Goal: Information Seeking & Learning: Learn about a topic

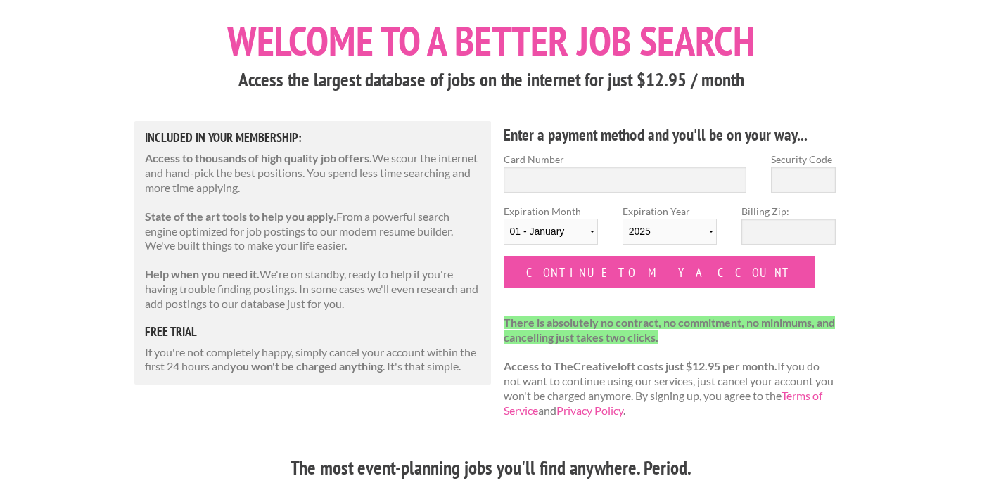
scroll to position [78, 0]
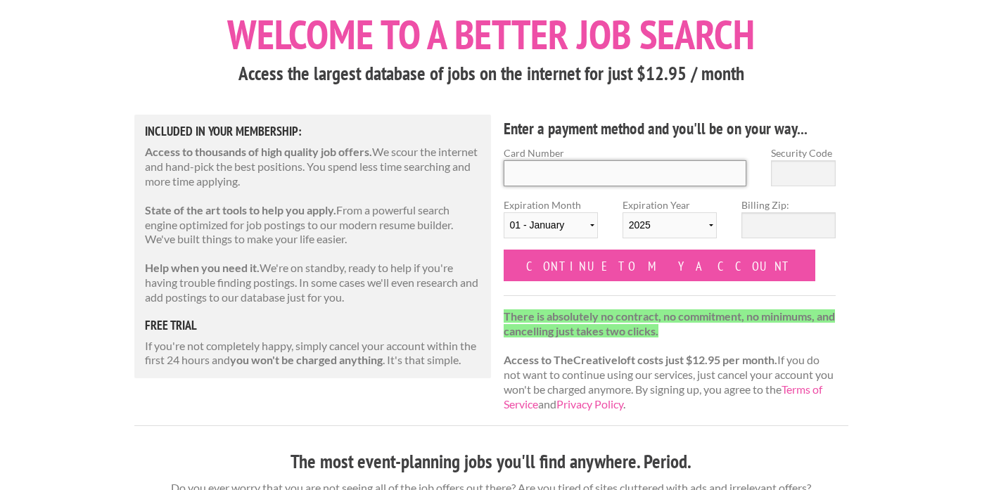
click at [559, 169] on input "Card Number" at bounding box center [625, 173] width 243 height 26
type input "4451024003662927"
type input "495"
select select "03"
select select "2029"
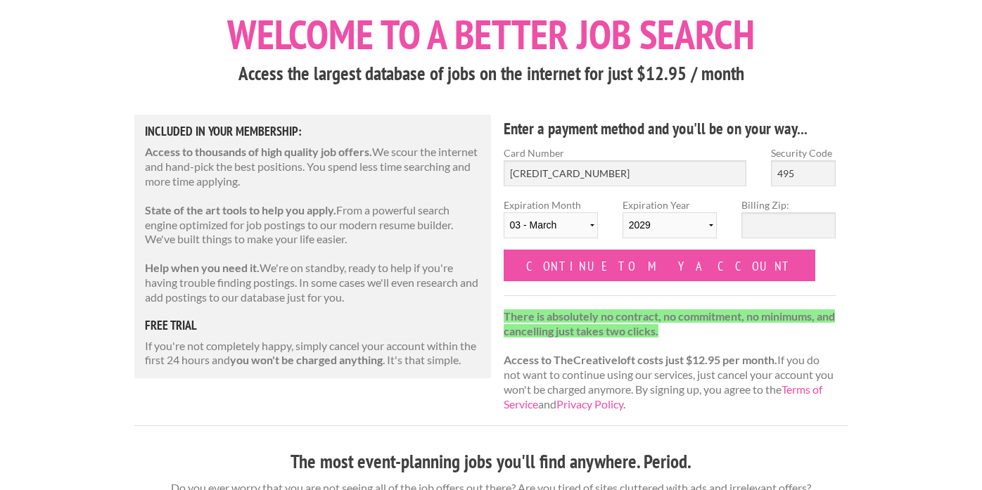
scroll to position [0, 0]
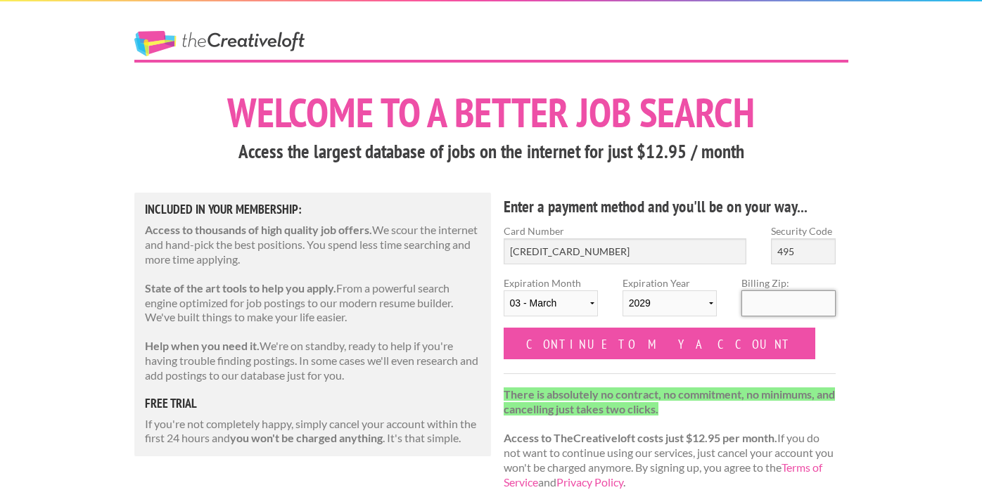
click at [773, 310] on input "Billing Zip:" at bounding box center [789, 304] width 94 height 26
type input "27517"
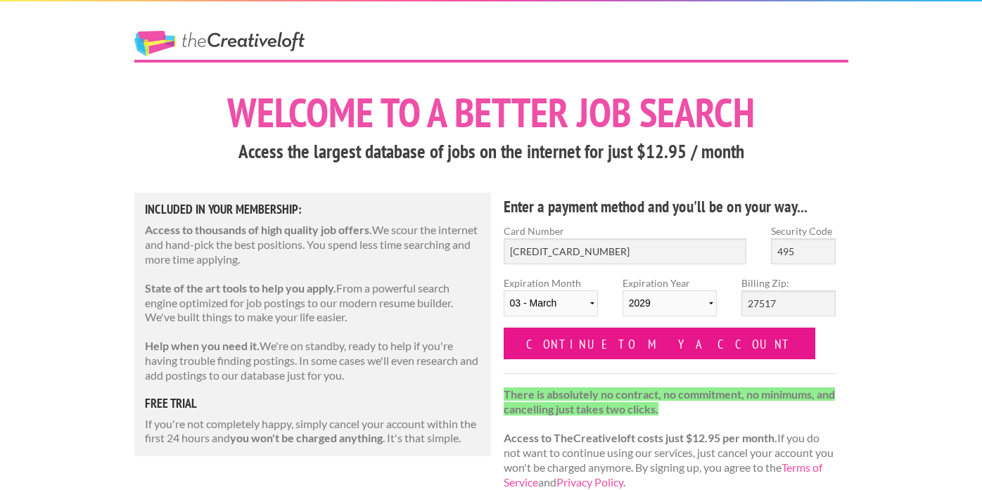
click at [574, 341] on input "Continue to my account" at bounding box center [660, 344] width 312 height 32
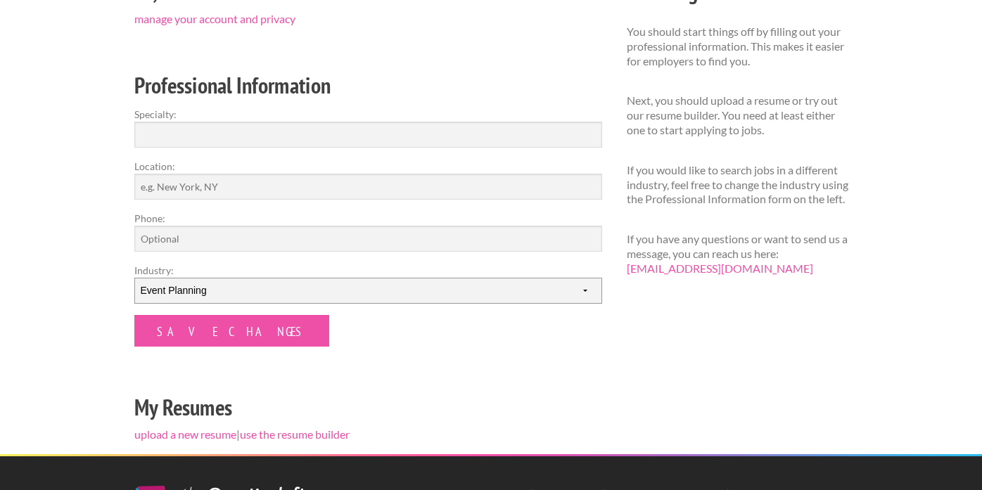
scroll to position [208, 0]
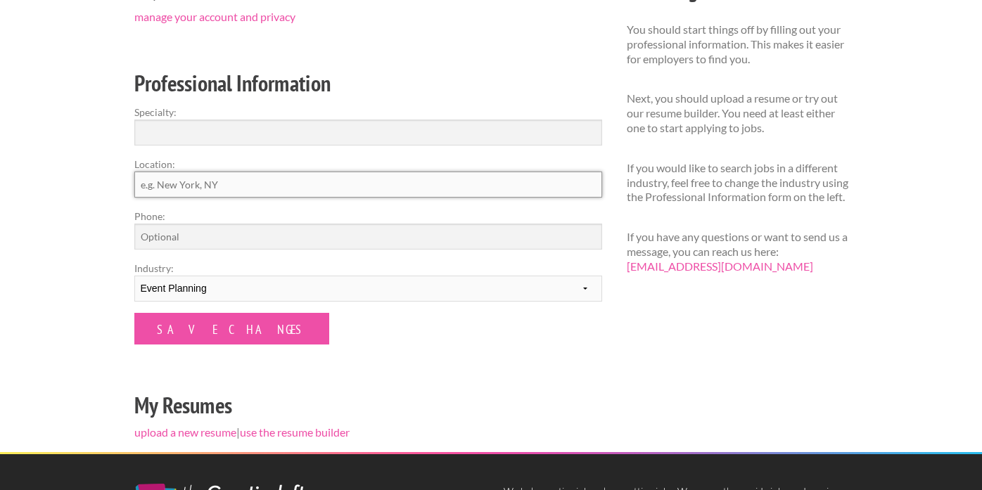
click at [250, 185] on input "Location:" at bounding box center [368, 185] width 468 height 26
click at [262, 179] on input "Chapel Hill, NC" at bounding box center [368, 185] width 468 height 26
type input "Chapel Hill, NC, United States"
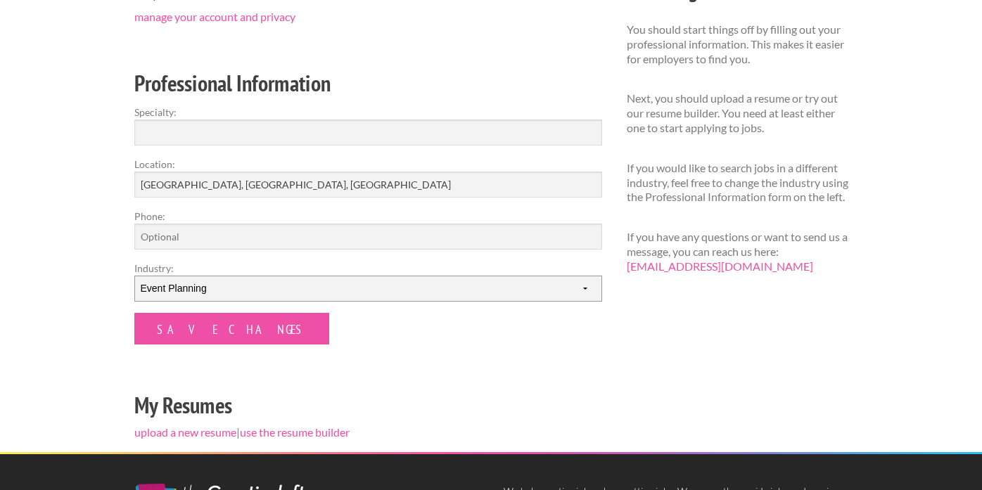
click at [265, 284] on select "--------- Fashion Interior Design Photography Event Planning Entertainment Musi…" at bounding box center [368, 289] width 468 height 26
select select "2"
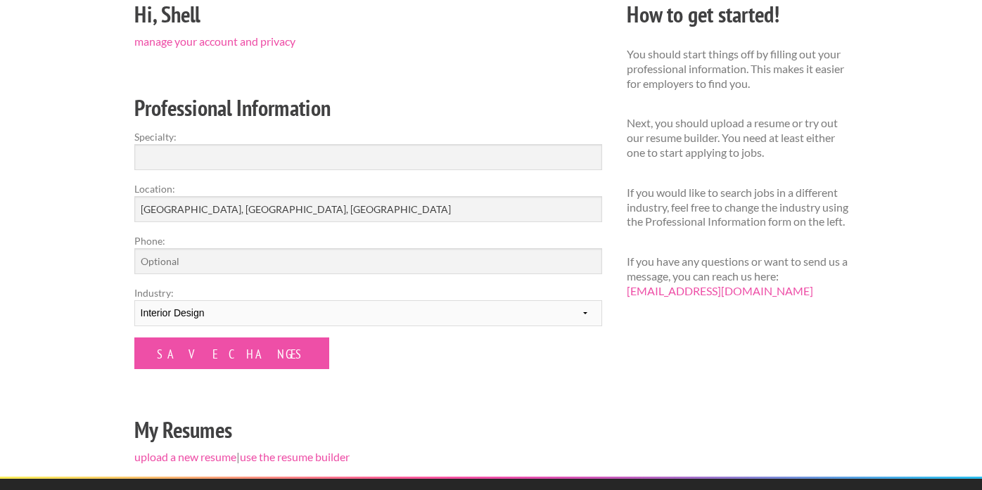
scroll to position [186, 0]
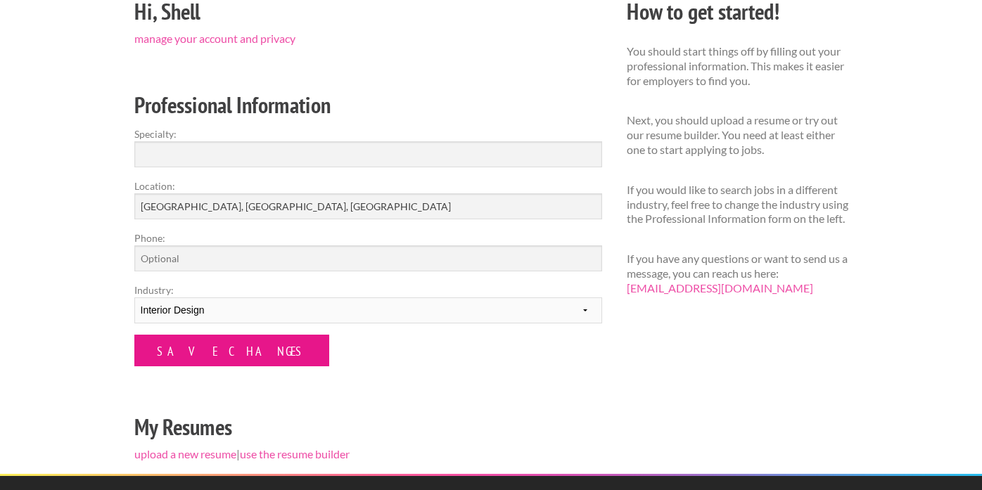
click at [194, 346] on input "Save Changes" at bounding box center [231, 351] width 195 height 32
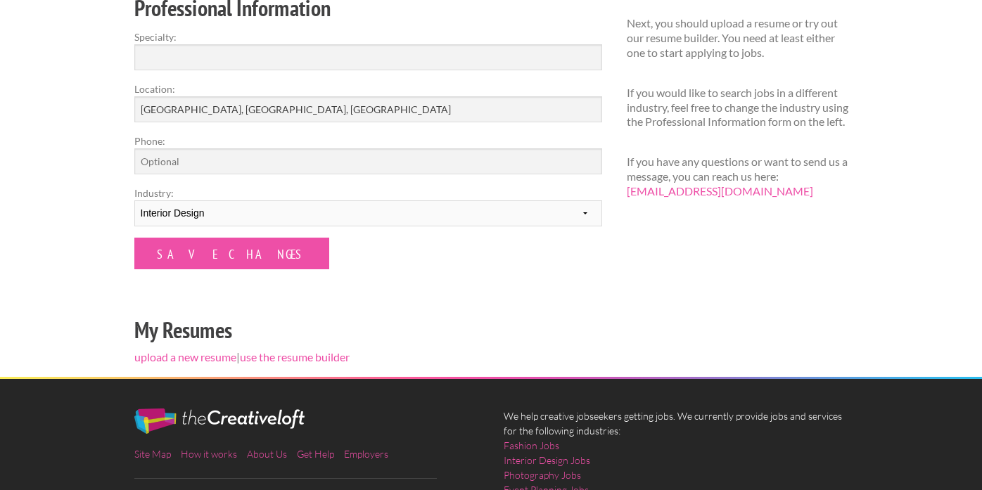
scroll to position [241, 0]
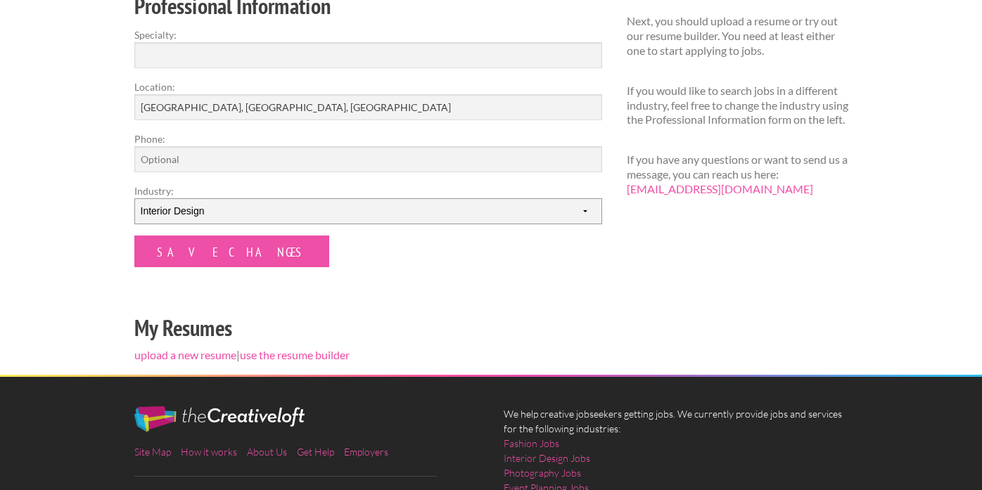
click at [294, 215] on select "--------- Fashion Interior Design Photography Event Planning Entertainment Musi…" at bounding box center [368, 211] width 468 height 26
select select "4"
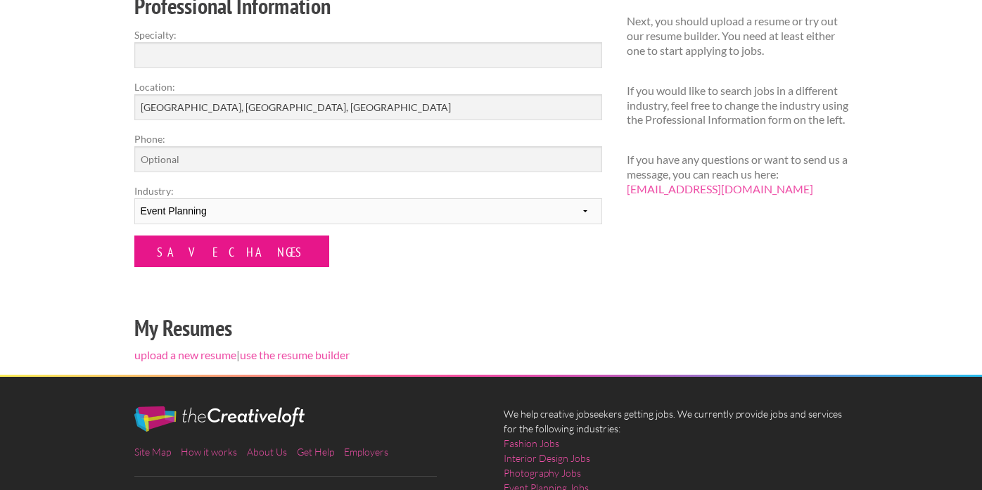
click at [186, 253] on input "Save Changes" at bounding box center [231, 252] width 195 height 32
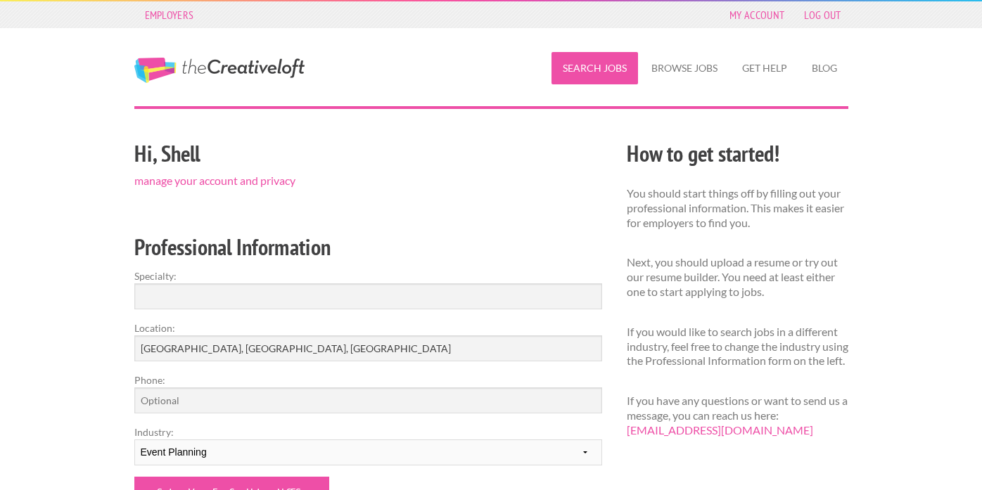
click at [585, 63] on link "Search Jobs" at bounding box center [595, 68] width 87 height 32
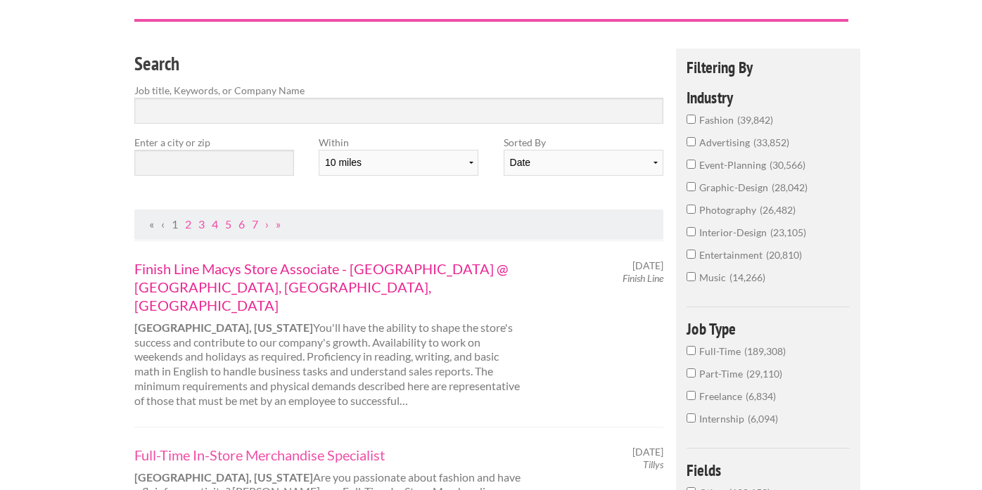
scroll to position [91, 0]
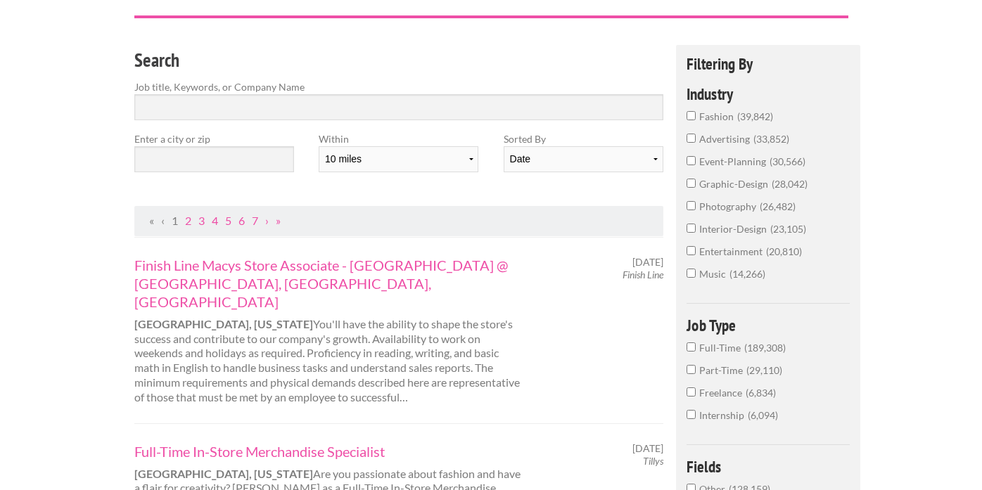
click at [689, 158] on input "event-planning 30,566" at bounding box center [691, 160] width 9 height 9
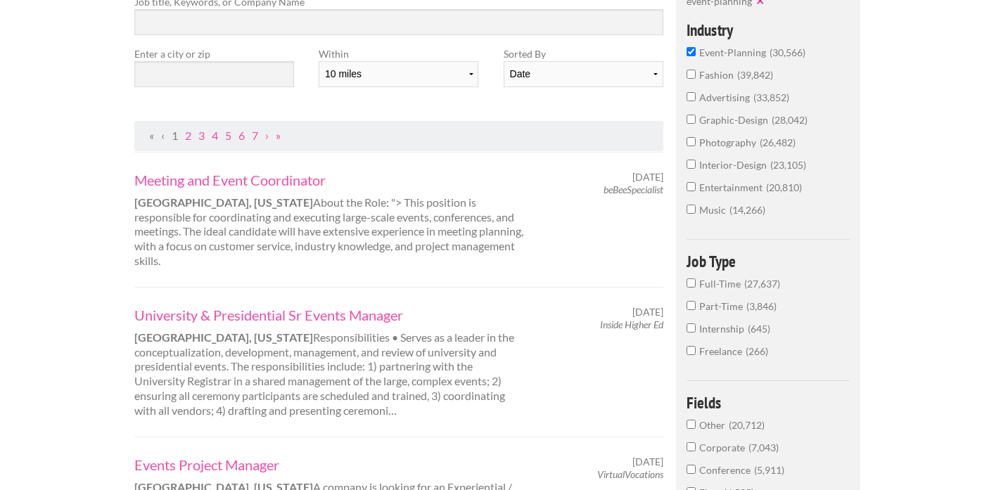
scroll to position [191, 0]
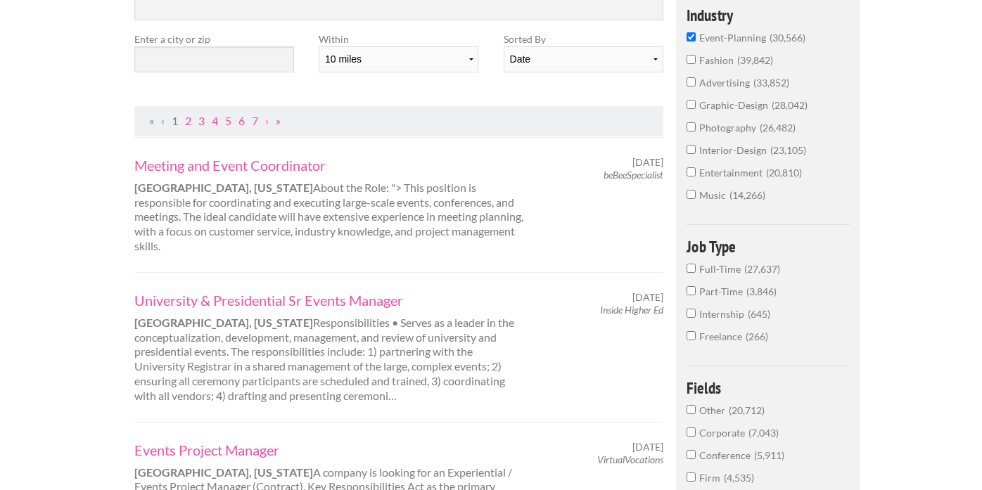
click at [689, 267] on input "Full-Time 27,637" at bounding box center [691, 268] width 9 height 9
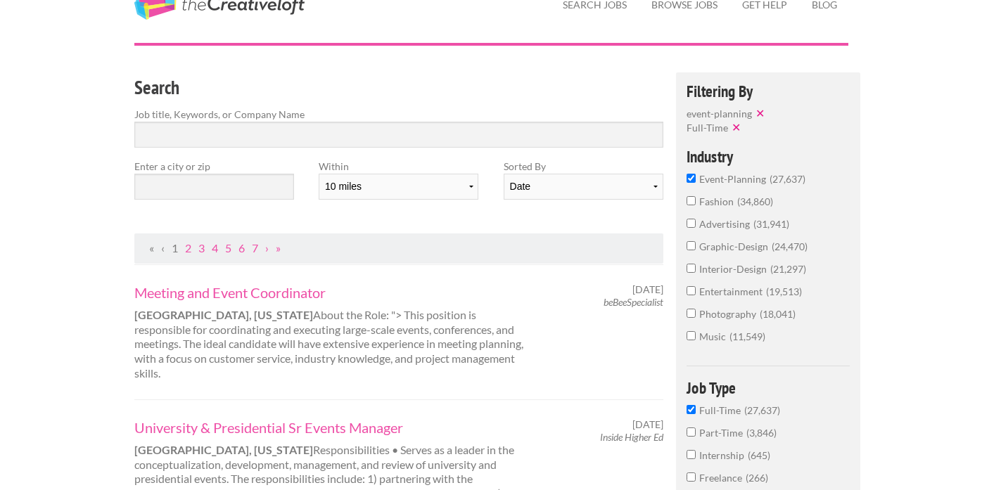
scroll to position [64, 0]
click at [212, 190] on input "text" at bounding box center [214, 186] width 160 height 26
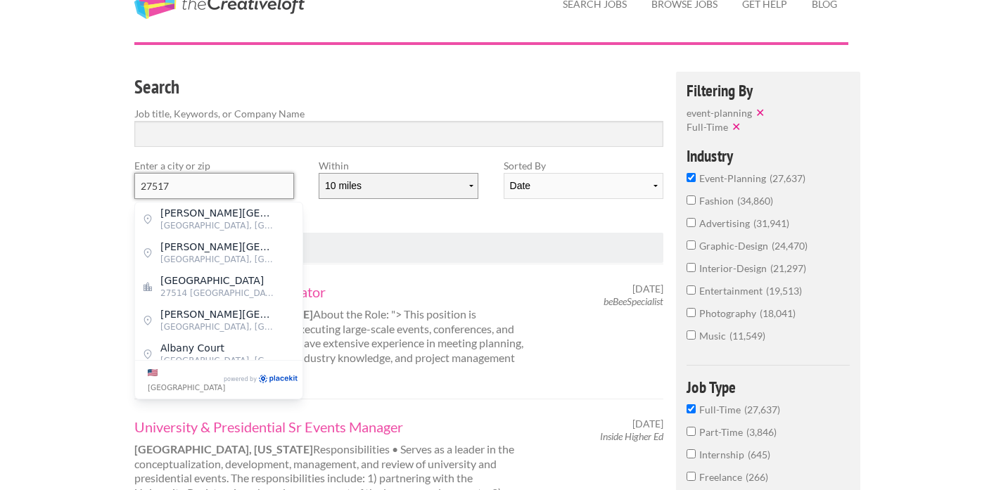
type input "27517"
click at [458, 180] on select "10 miles 20 miles 50 miles 100 miles 200 miles 300 miles 400 miles 500 miles" at bounding box center [399, 186] width 160 height 26
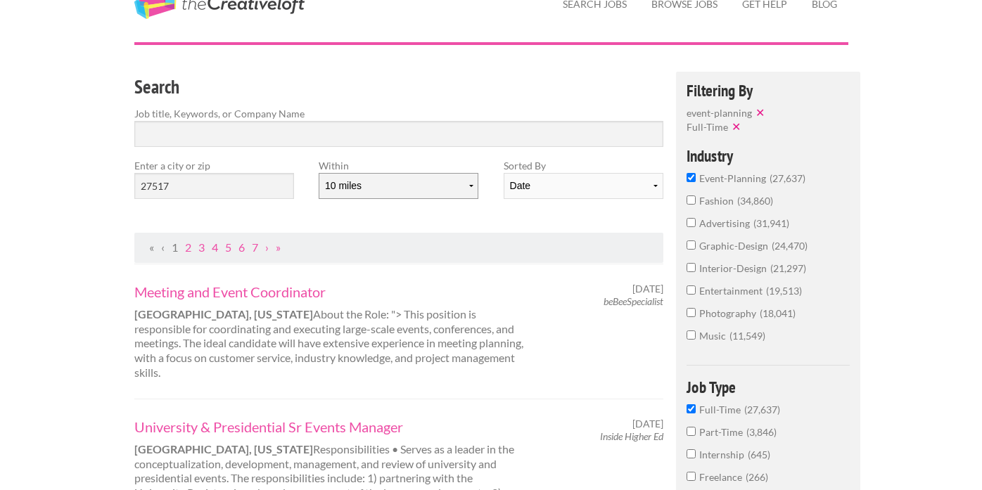
select select "20"
click at [620, 179] on select "Date Relevance" at bounding box center [584, 186] width 160 height 26
select select "jobs"
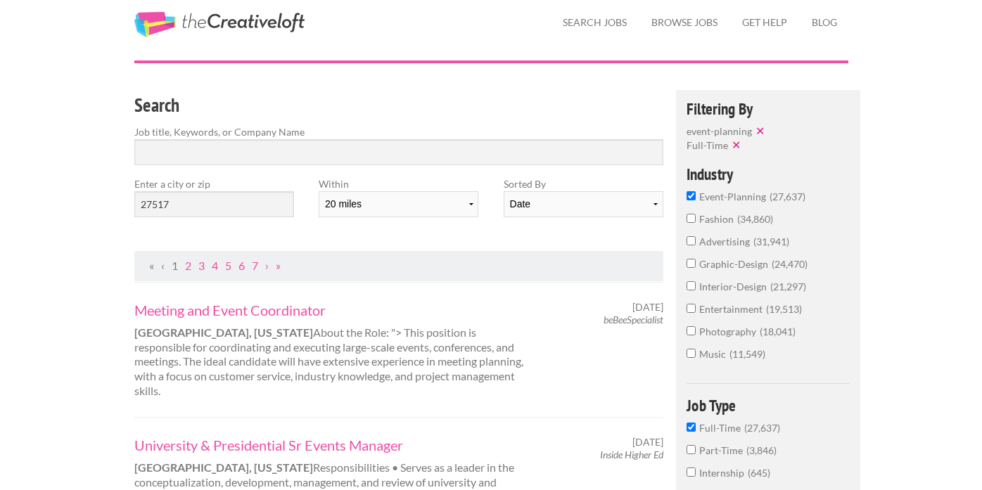
scroll to position [0, 0]
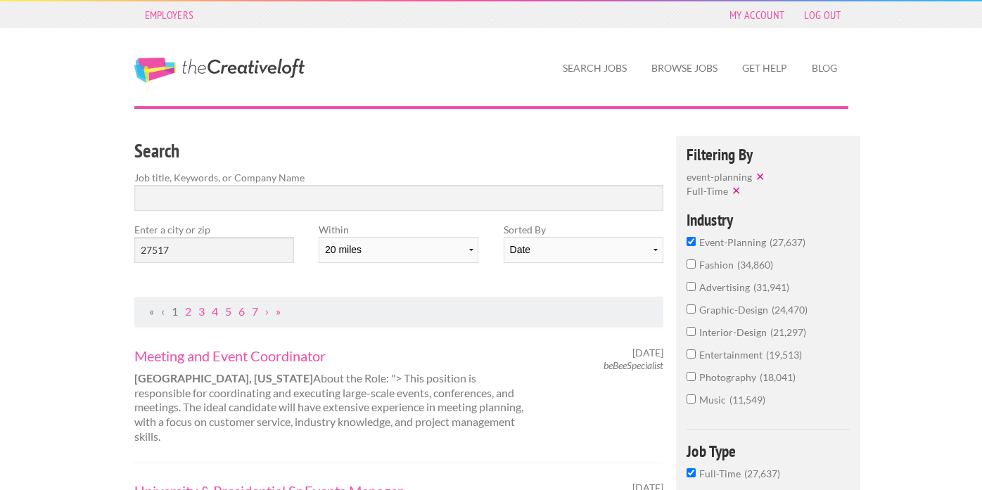
click at [398, 281] on div "Search Job title, Keywords, or Company Name Enter a city or zip 27517 Within 10…" at bounding box center [399, 216] width 554 height 161
click at [229, 185] on input "Search" at bounding box center [399, 198] width 530 height 26
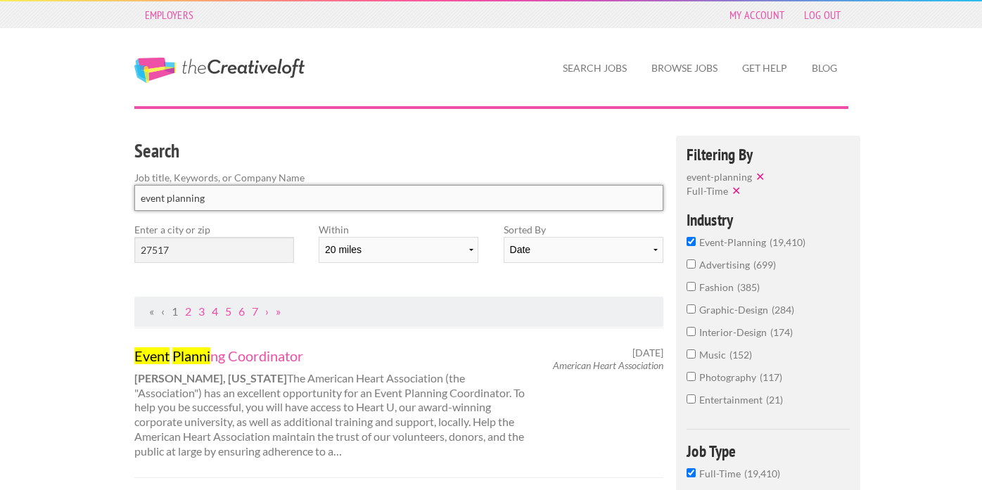
click button "submit" at bounding box center [0, 0] width 0 height 0
click at [210, 193] on input "event planning" at bounding box center [399, 198] width 530 height 26
drag, startPoint x: 210, startPoint y: 194, endPoint x: 83, endPoint y: 183, distance: 127.8
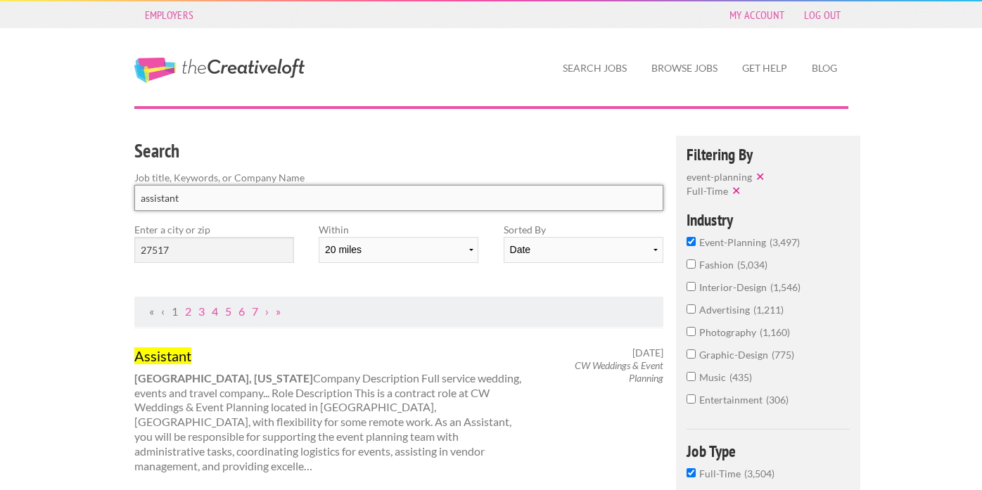
type input "assistant"
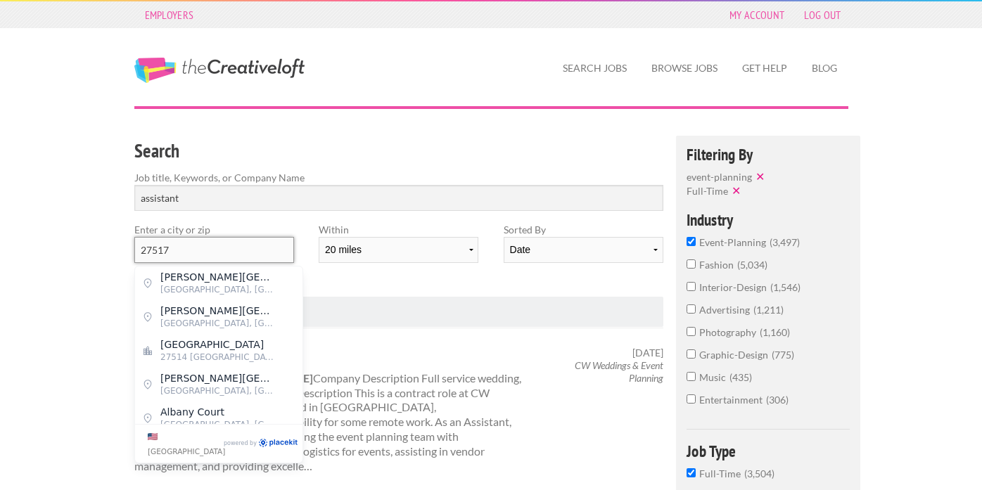
click at [241, 260] on input "27517" at bounding box center [214, 250] width 160 height 26
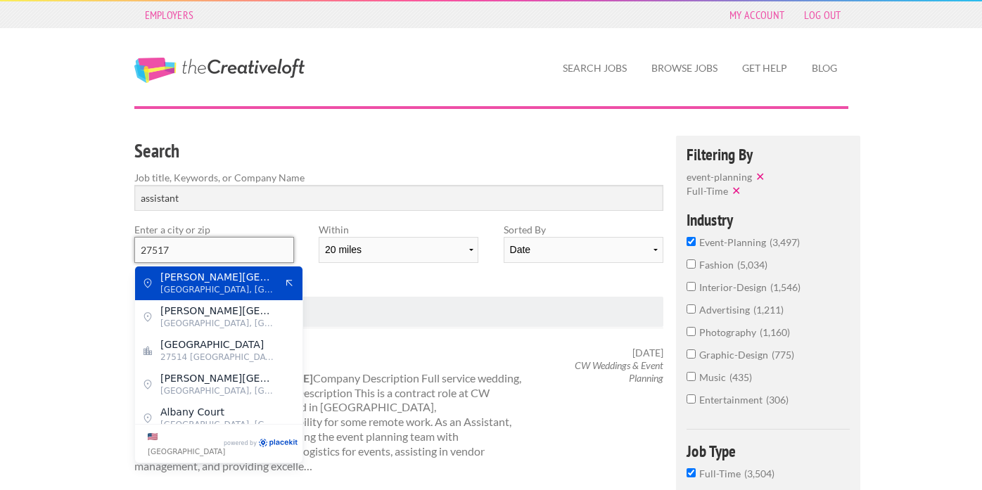
click at [240, 255] on input "27517" at bounding box center [214, 250] width 160 height 26
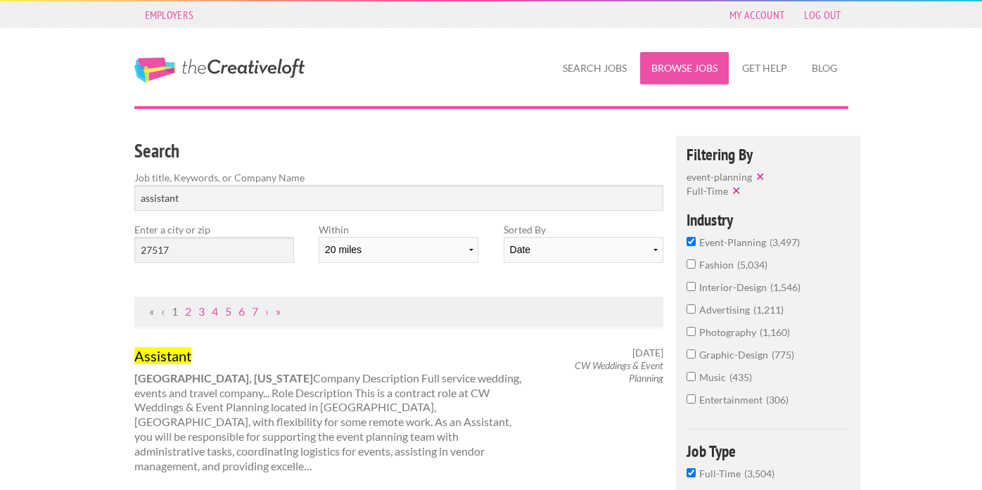
click at [678, 70] on link "Browse Jobs" at bounding box center [684, 68] width 89 height 32
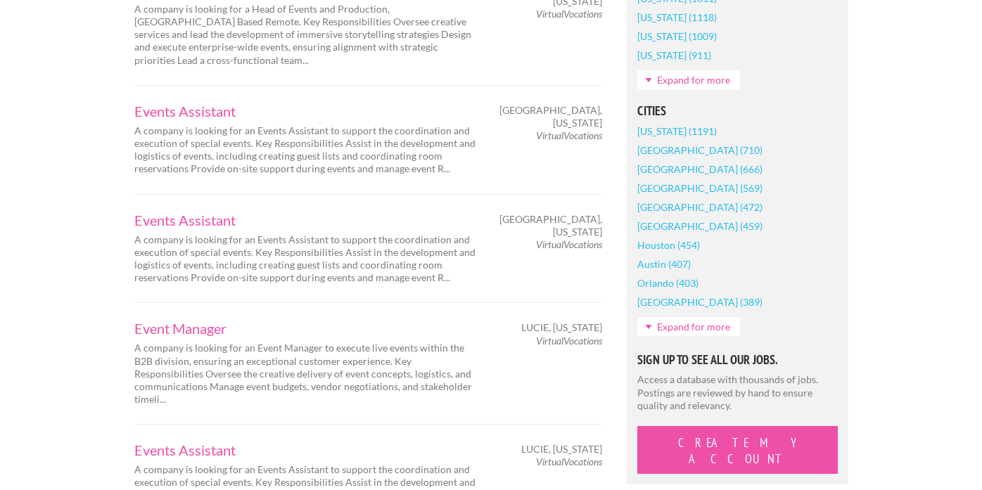
scroll to position [1037, 0]
click at [677, 326] on link "Expand for more" at bounding box center [688, 325] width 103 height 19
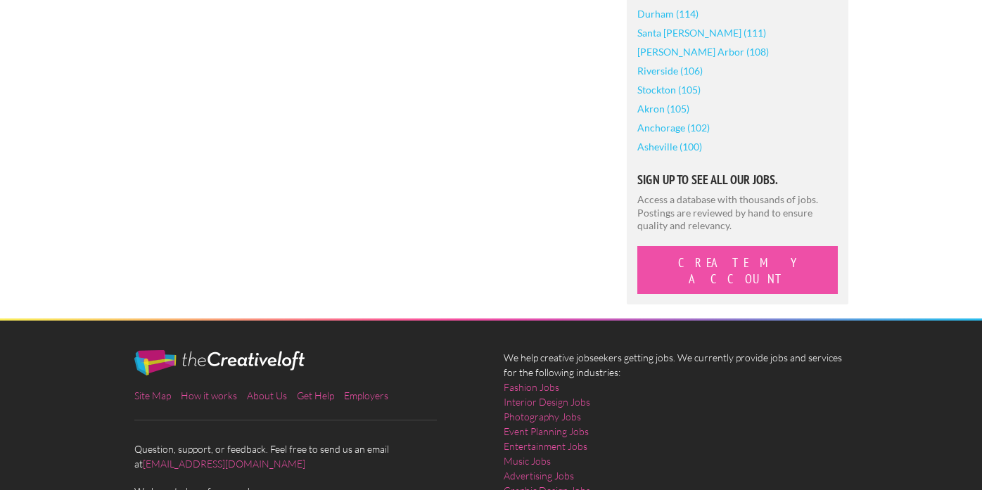
scroll to position [2640, 0]
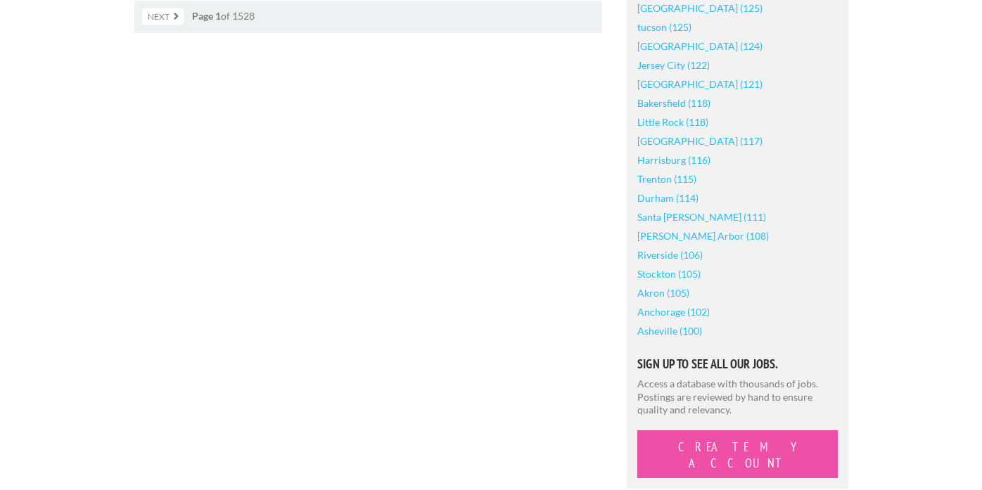
click at [661, 189] on link "Durham (114)" at bounding box center [667, 198] width 61 height 19
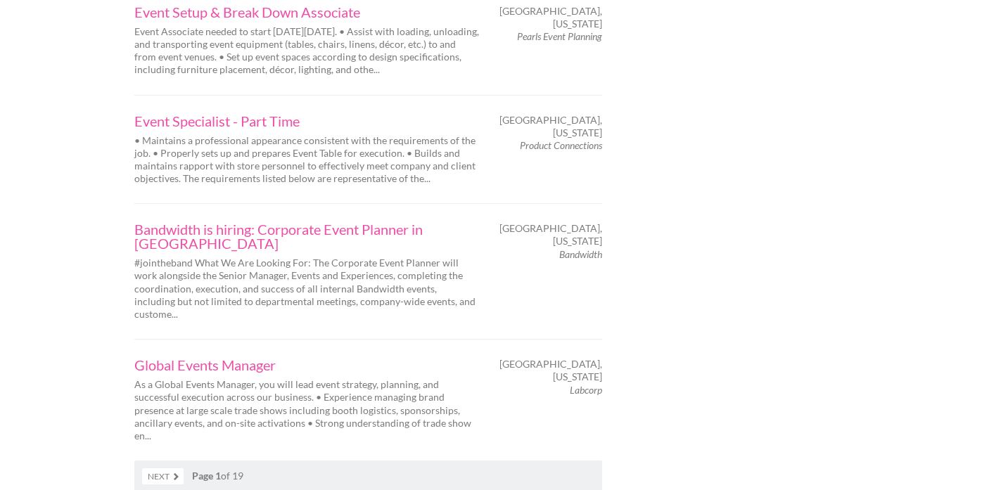
scroll to position [2360, 0]
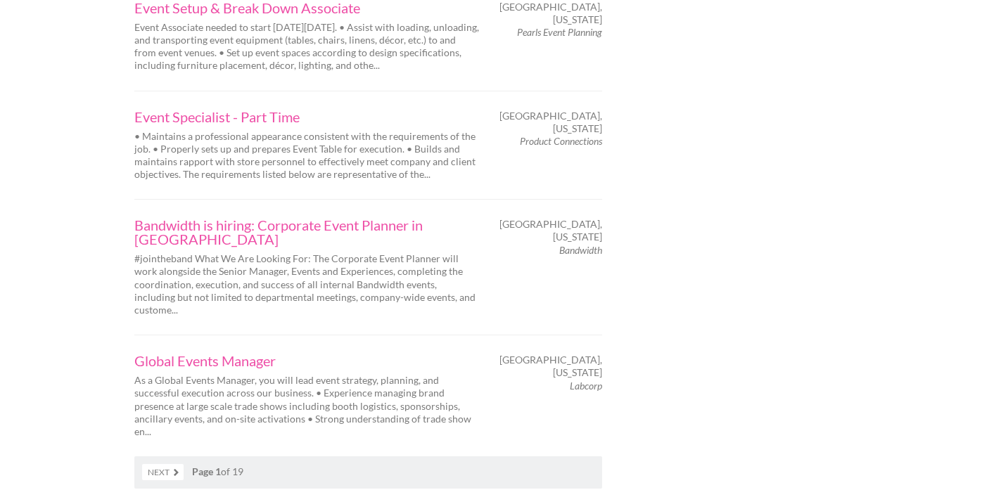
click at [161, 464] on link "Next" at bounding box center [163, 472] width 42 height 16
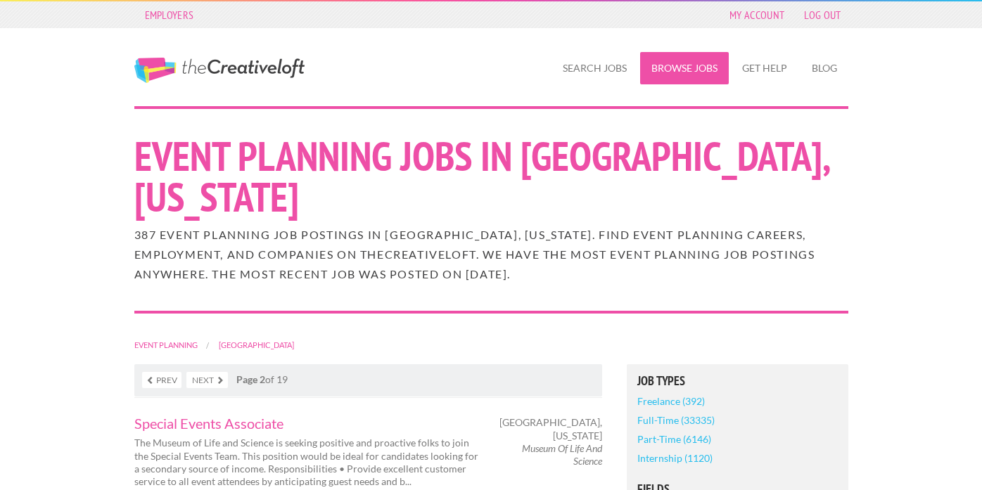
click at [661, 63] on link "Browse Jobs" at bounding box center [684, 68] width 89 height 32
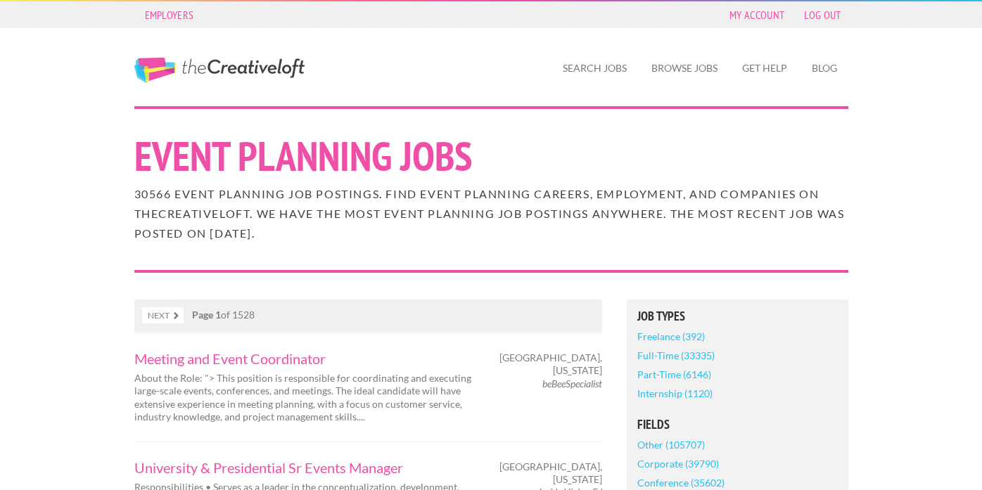
click at [254, 76] on link "The Creative Loft" at bounding box center [219, 70] width 170 height 25
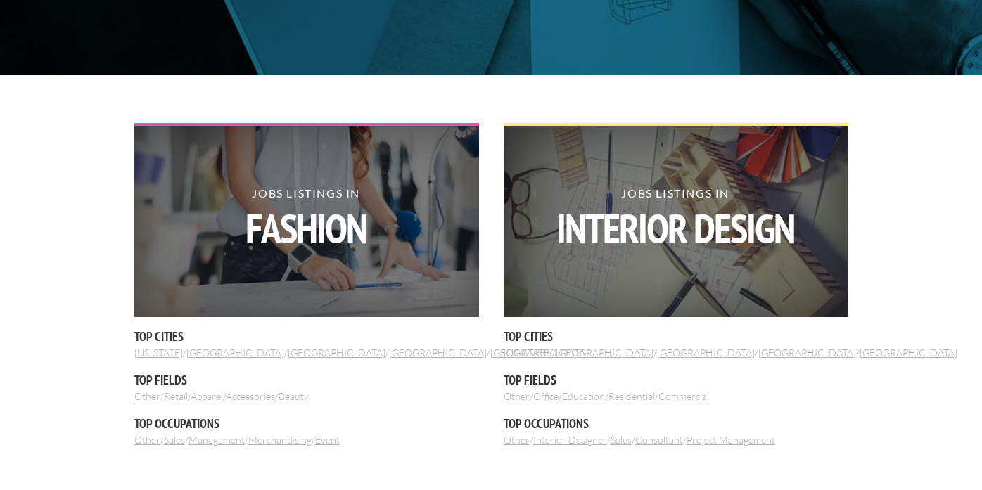
scroll to position [364, 0]
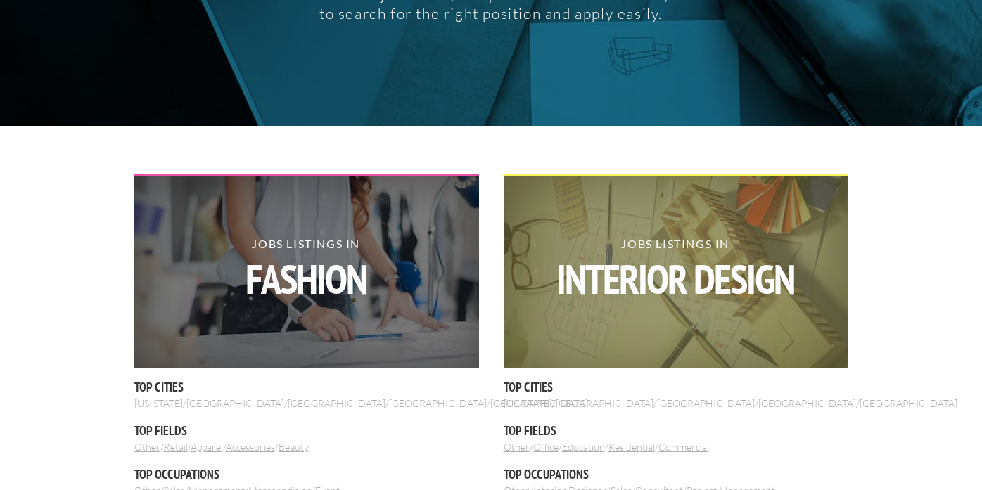
click at [649, 271] on strong "Interior Design" at bounding box center [675, 279] width 345 height 41
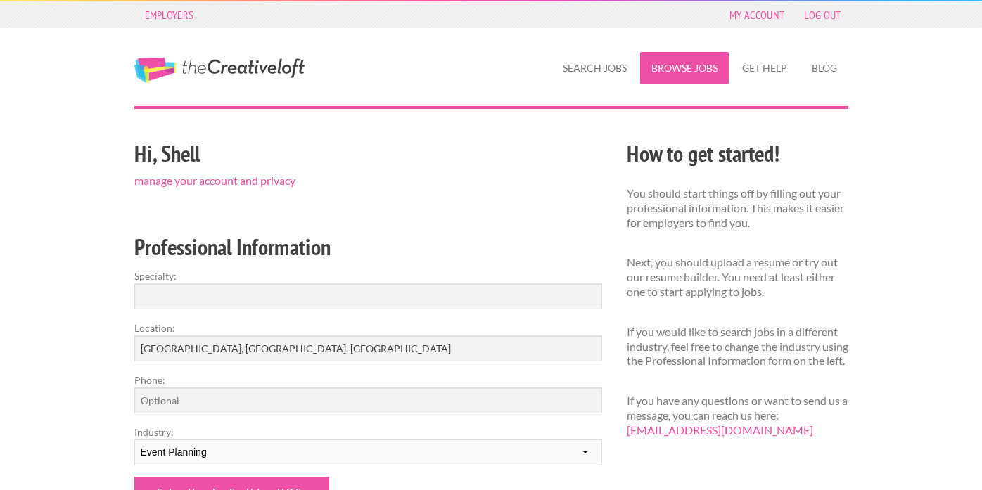
click at [689, 68] on link "Browse Jobs" at bounding box center [684, 68] width 89 height 32
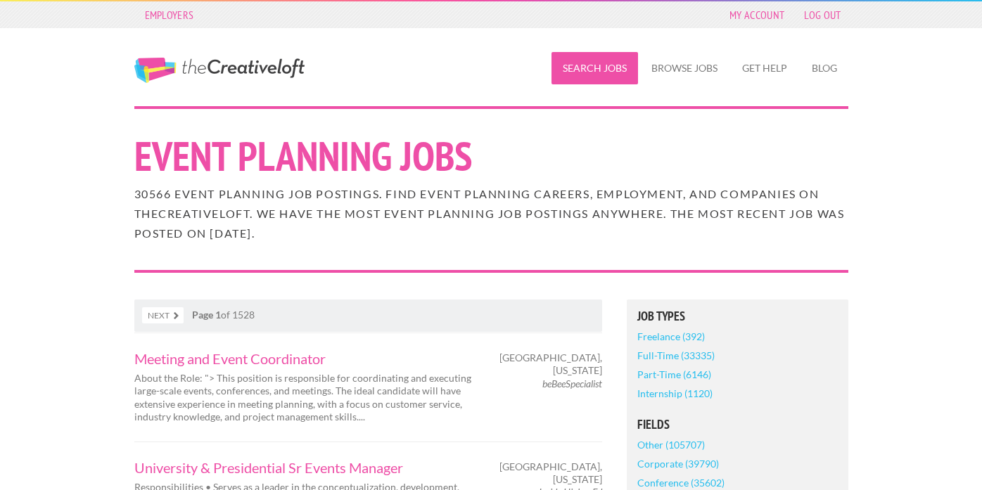
click at [580, 72] on link "Search Jobs" at bounding box center [595, 68] width 87 height 32
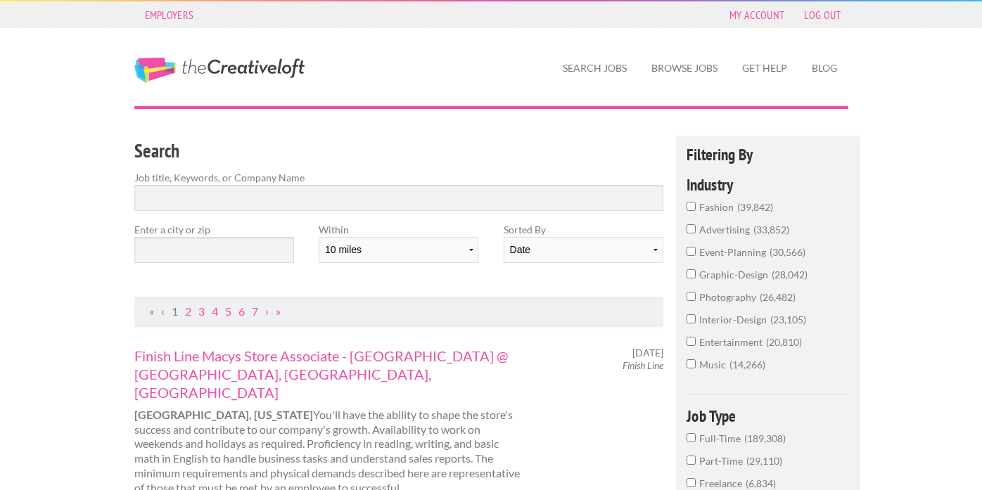
click at [692, 322] on input "interior-design 23,105" at bounding box center [691, 318] width 9 height 9
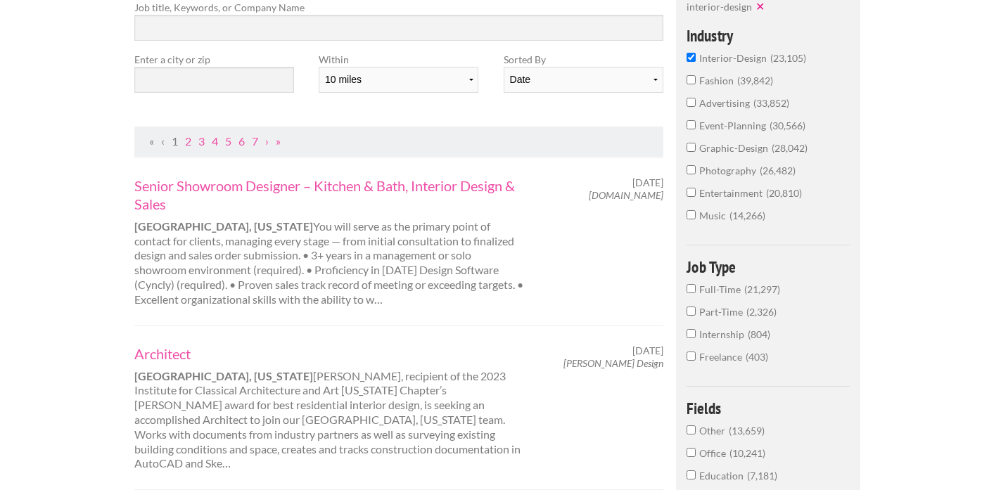
scroll to position [172, 0]
click at [217, 72] on input "text" at bounding box center [214, 78] width 160 height 26
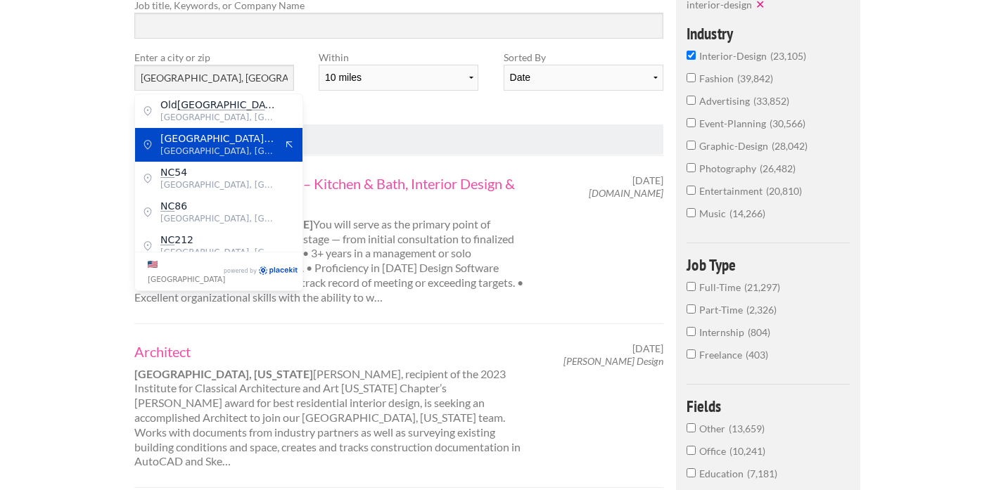
click at [235, 146] on span "Durham, Durham County" at bounding box center [217, 151] width 115 height 13
type input "Durham-Chapel Hill Boulevard Service Road"
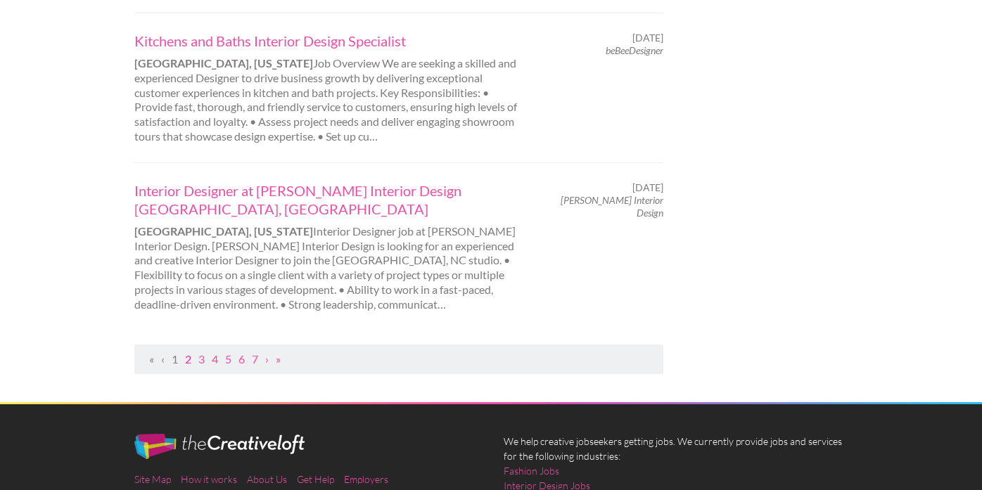
scroll to position [0, 0]
click at [189, 352] on link "2" at bounding box center [188, 358] width 6 height 13
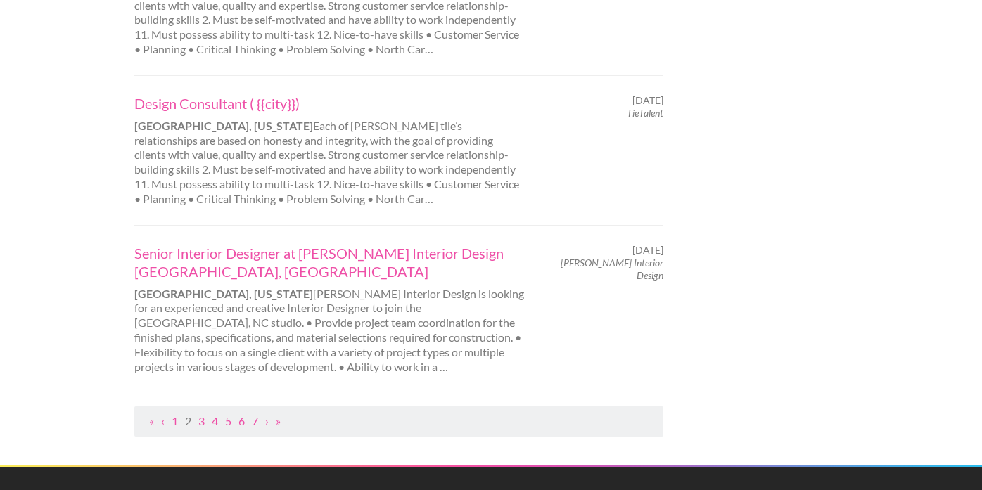
scroll to position [1472, 0]
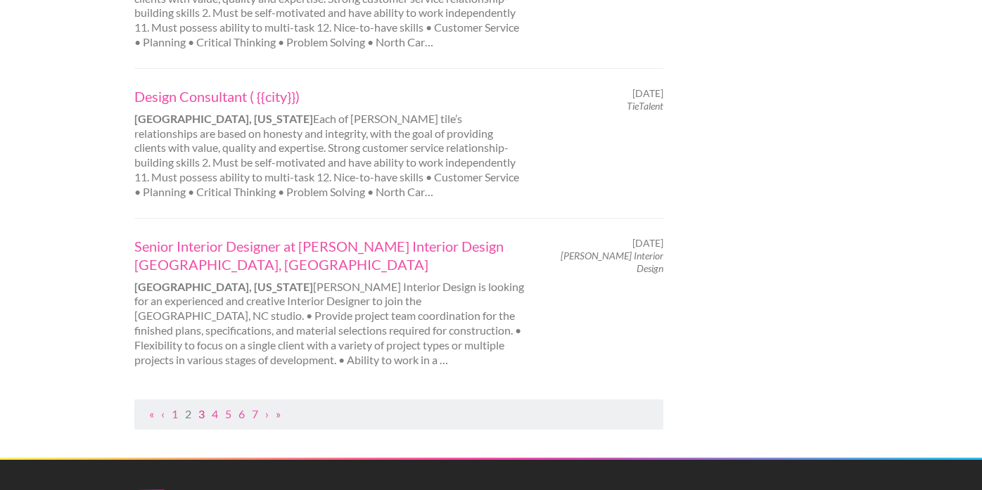
click at [202, 407] on link "3" at bounding box center [201, 413] width 6 height 13
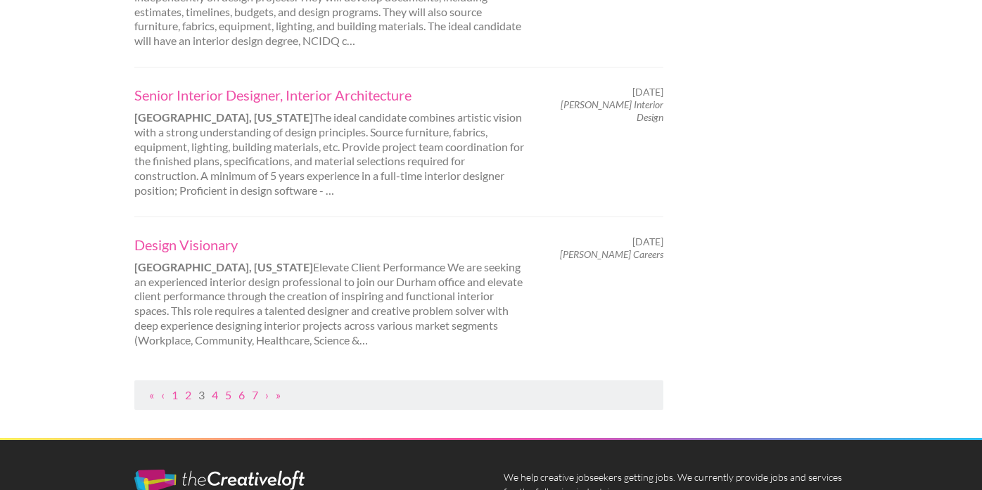
scroll to position [1479, 0]
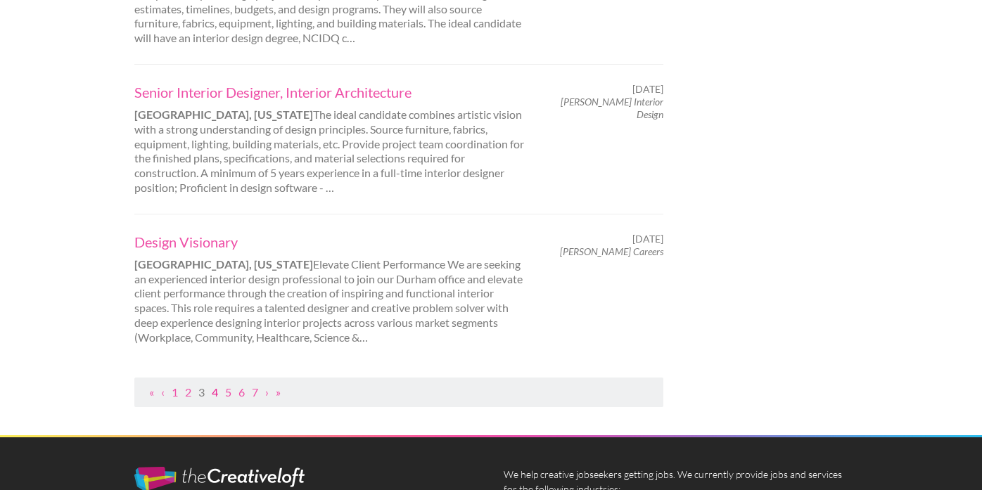
click at [216, 393] on link "4" at bounding box center [215, 392] width 6 height 13
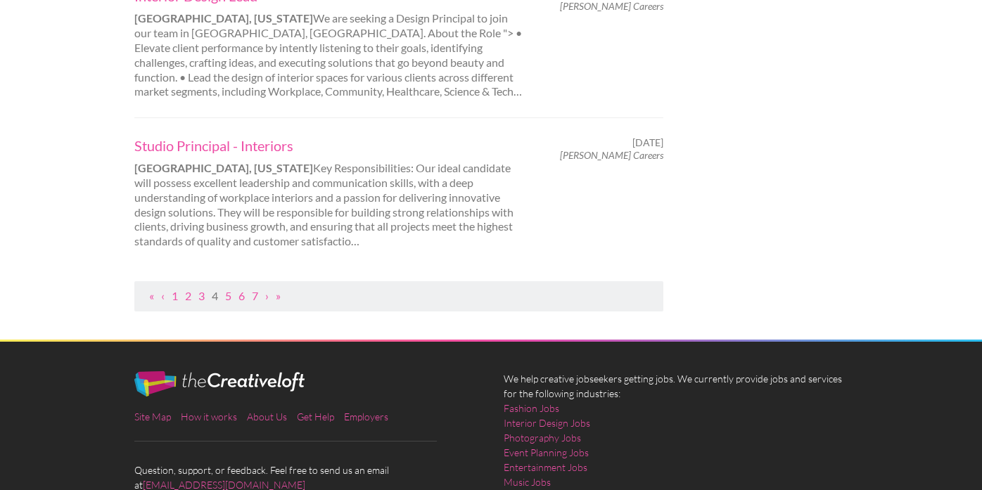
scroll to position [1664, 0]
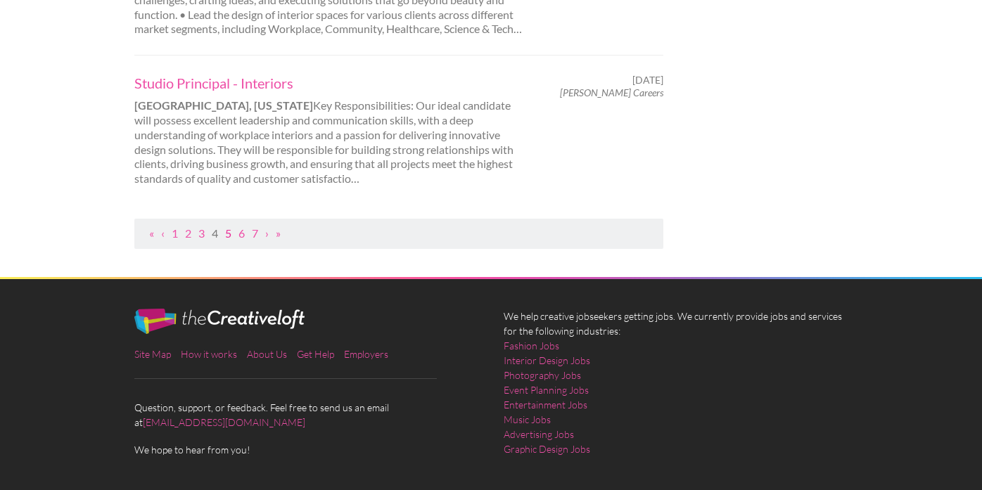
click at [231, 227] on link "5" at bounding box center [228, 233] width 6 height 13
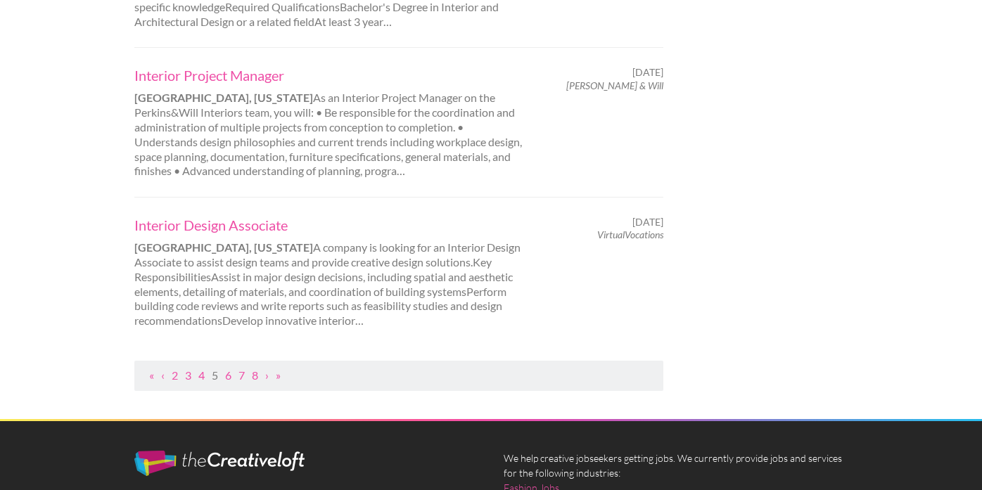
scroll to position [1470, 0]
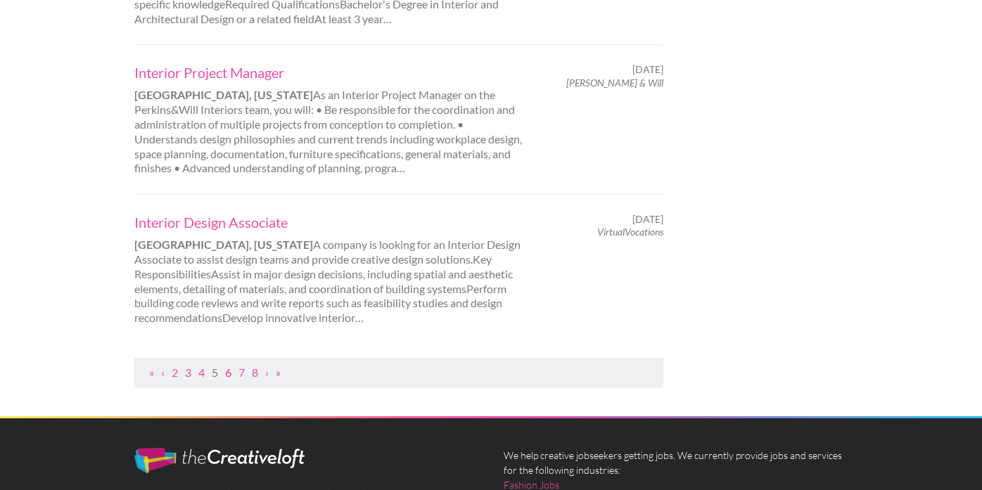
click at [231, 366] on link "6" at bounding box center [228, 372] width 6 height 13
